Goal: Information Seeking & Learning: Learn about a topic

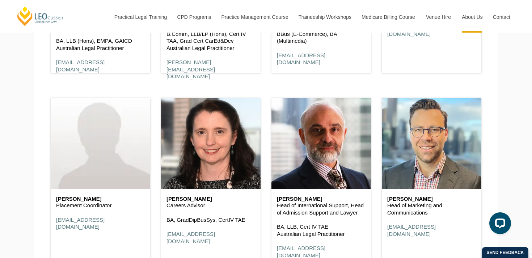
scroll to position [3011, 0]
